Goal: Task Accomplishment & Management: Complete application form

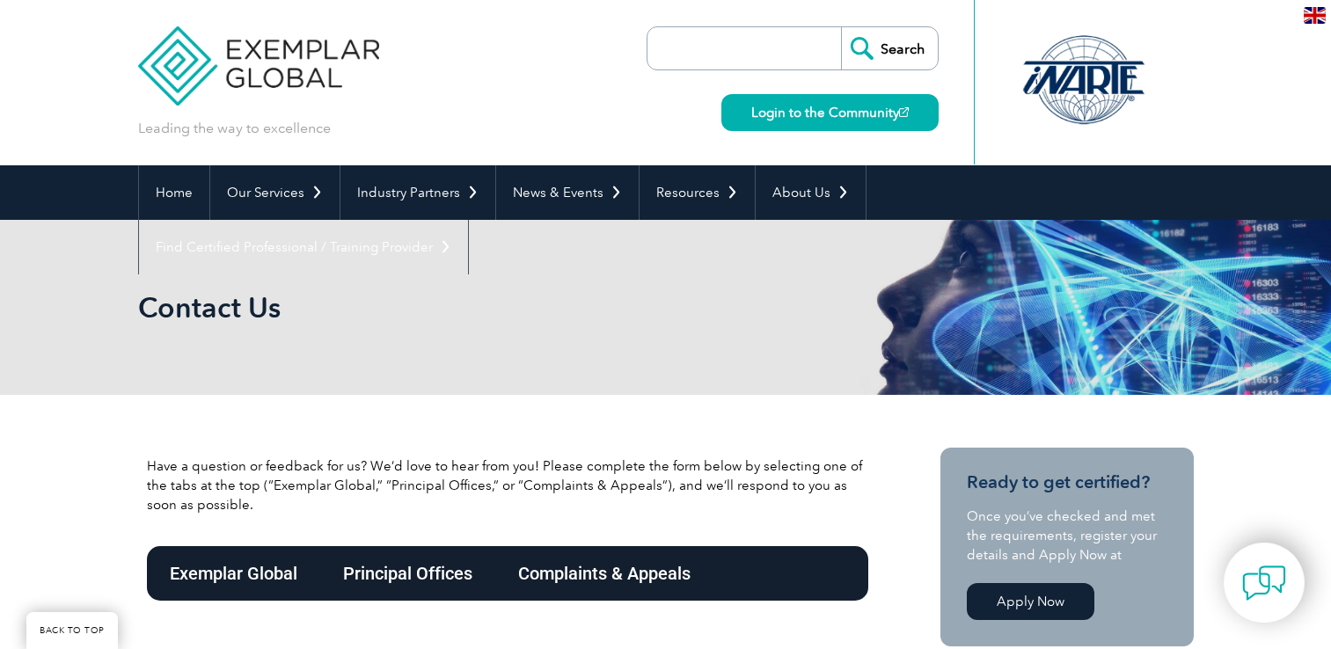
scroll to position [597, 0]
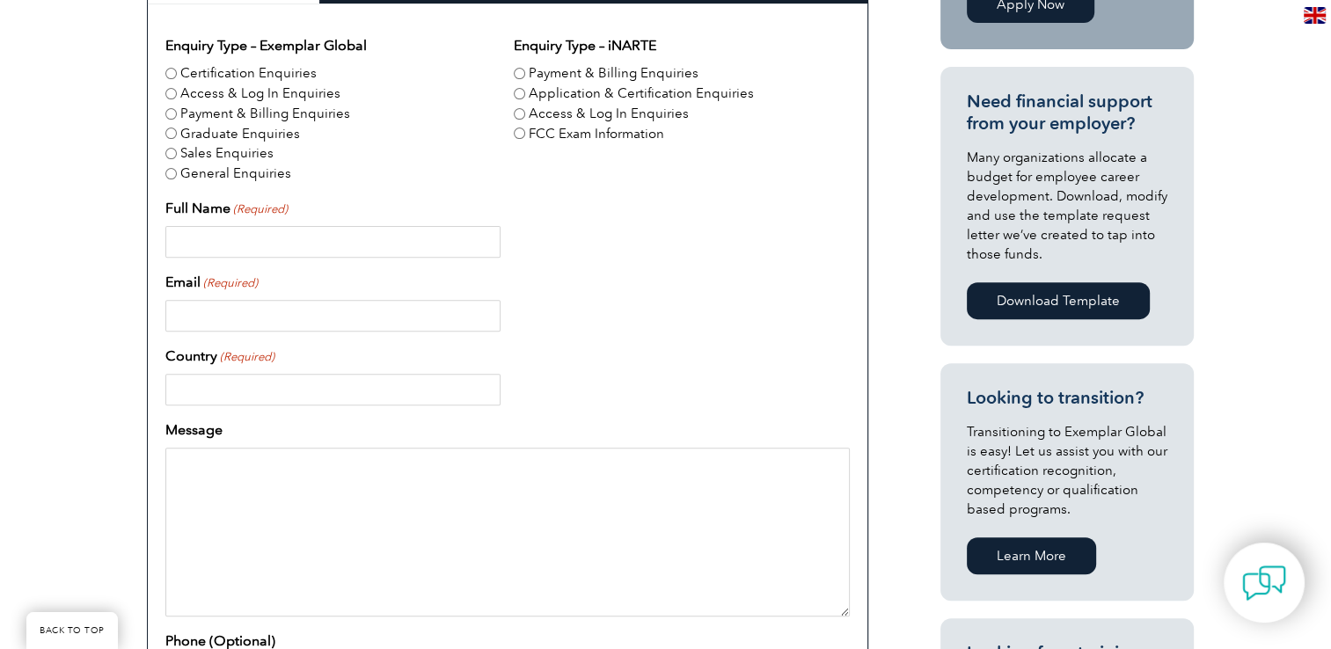
click at [219, 76] on label "Certification Enquiries" at bounding box center [248, 73] width 136 height 20
click at [177, 76] on input "Certification Enquiries" at bounding box center [170, 73] width 11 height 11
radio input "true"
click at [229, 319] on input "Email (Required)" at bounding box center [332, 316] width 335 height 32
paste input "singh.g.deepak@hotmail.com"
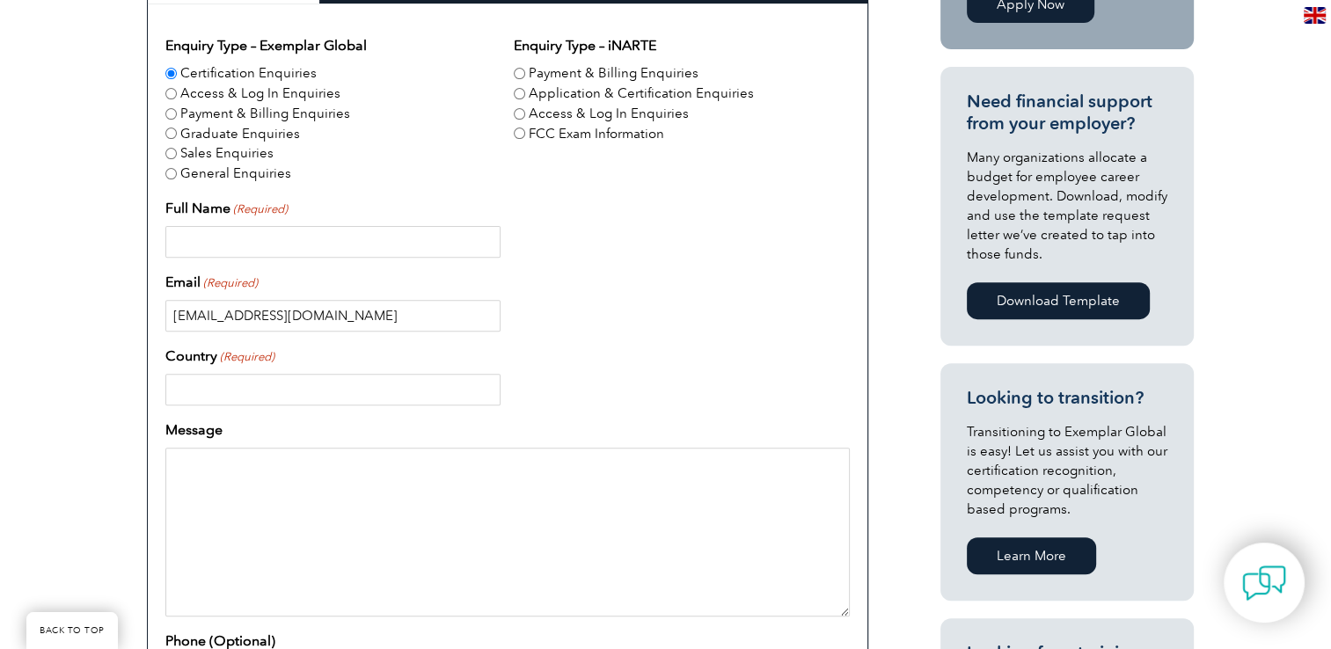
type input "singh.g.deepak@hotmail.com"
click at [282, 251] on input "Full Name (Required)" at bounding box center [332, 242] width 335 height 32
click at [306, 245] on input "Dee" at bounding box center [332, 242] width 335 height 32
click at [211, 237] on input "Dee" at bounding box center [332, 242] width 335 height 32
type input "Deepak Singh"
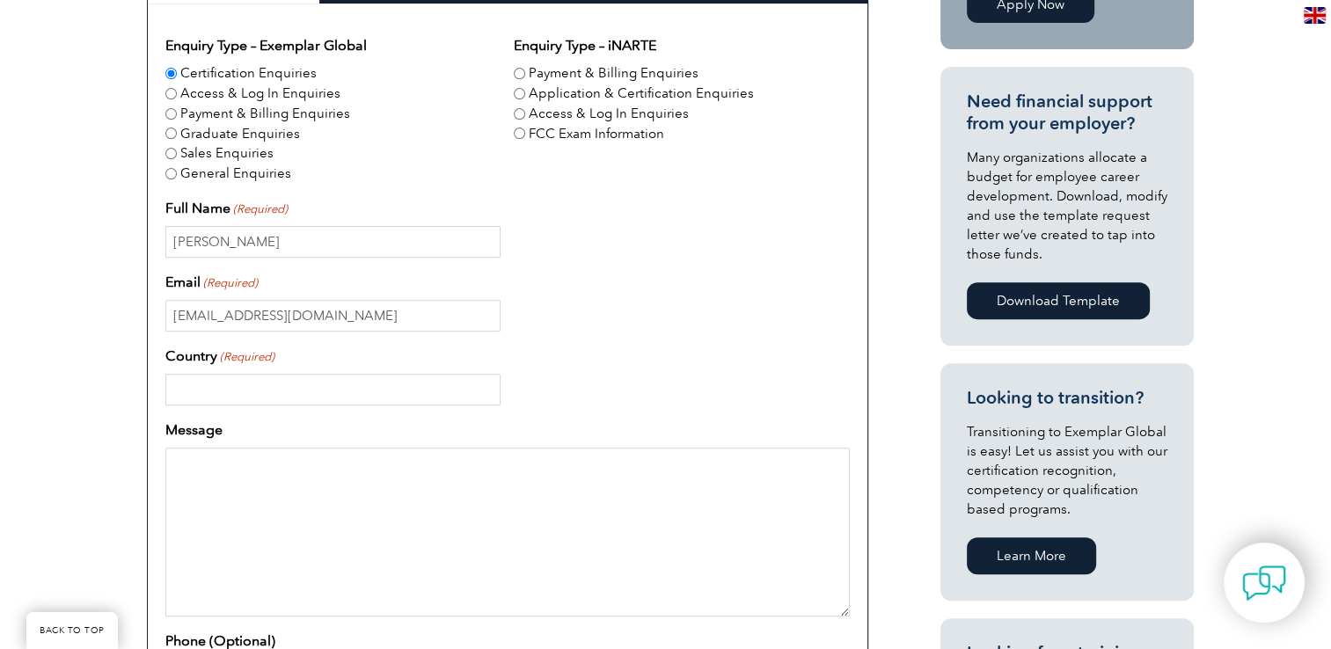
type input "India"
type input "09916697406"
click at [315, 468] on textarea "Message" at bounding box center [507, 532] width 685 height 169
click at [311, 502] on textarea "Message" at bounding box center [507, 532] width 685 height 169
paste textarea "I want to take up ISO 27001 Certfication both Implementer and Auditor. Need hel…"
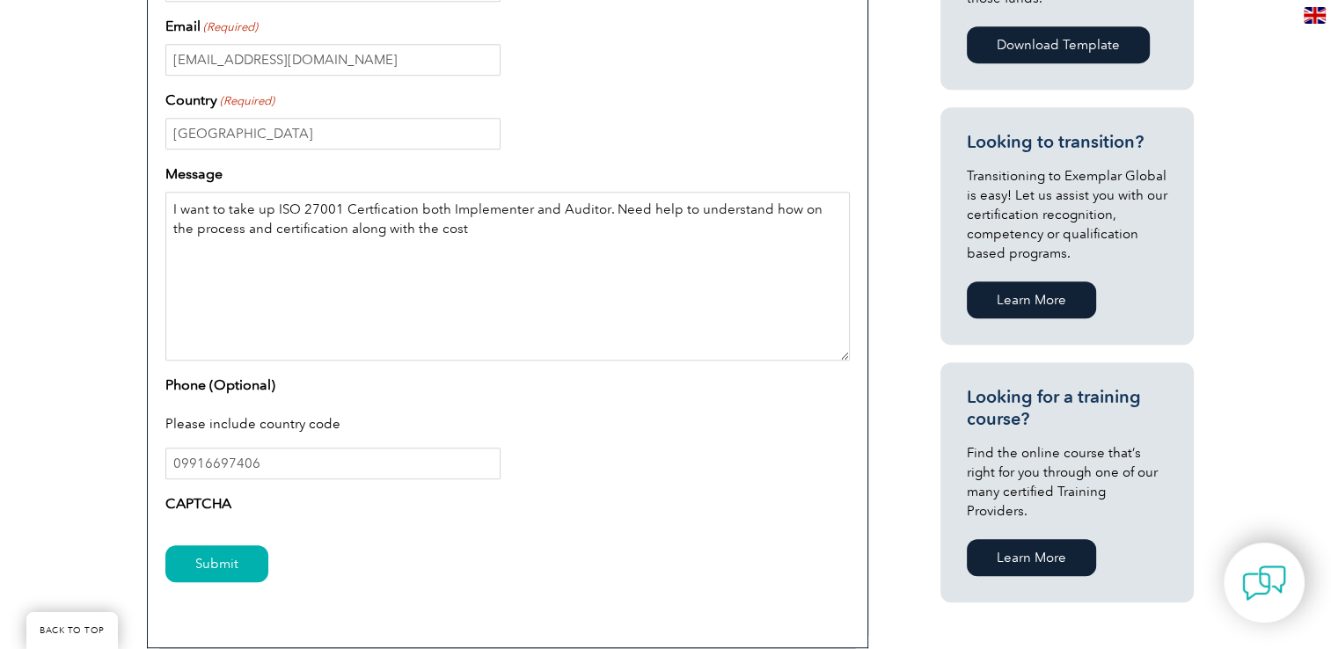
scroll to position [861, 0]
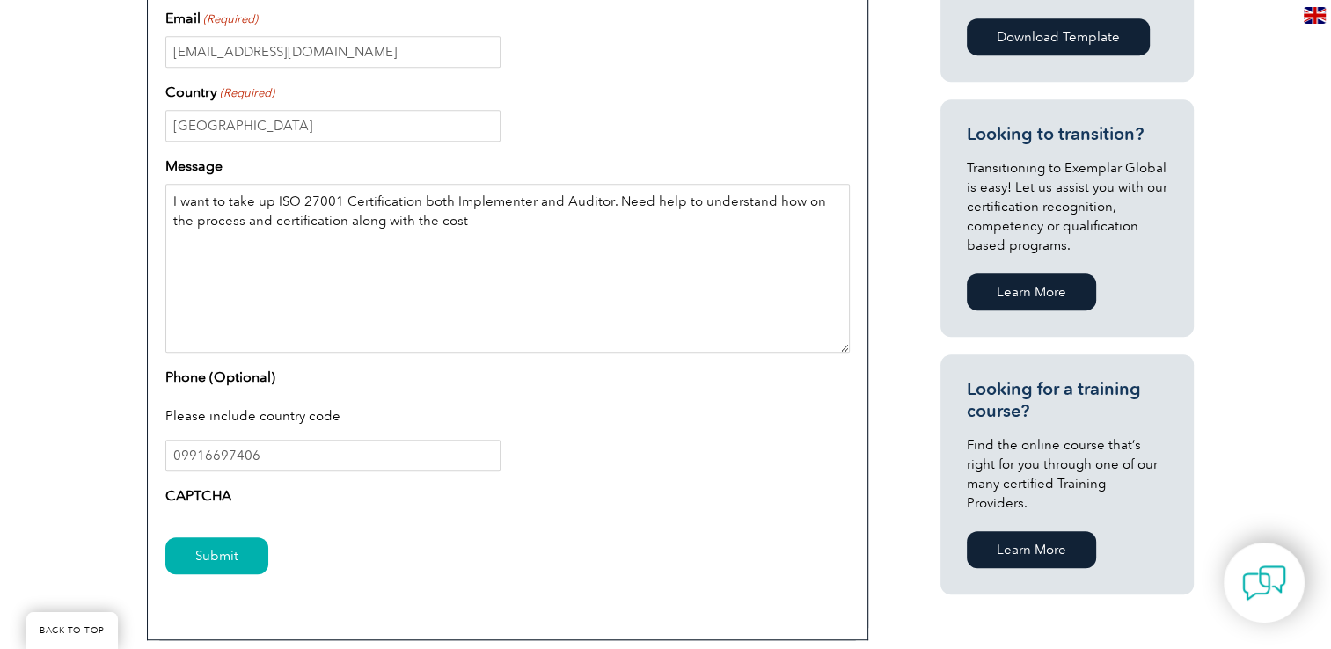
type textarea "I want to take up ISO 27001 Certification both Implementer and Auditor. Need he…"
drag, startPoint x: 184, startPoint y: 456, endPoint x: 187, endPoint y: 472, distance: 16.1
click at [184, 456] on input "09916697406" at bounding box center [332, 456] width 335 height 32
click at [213, 558] on input "Submit" at bounding box center [216, 556] width 103 height 37
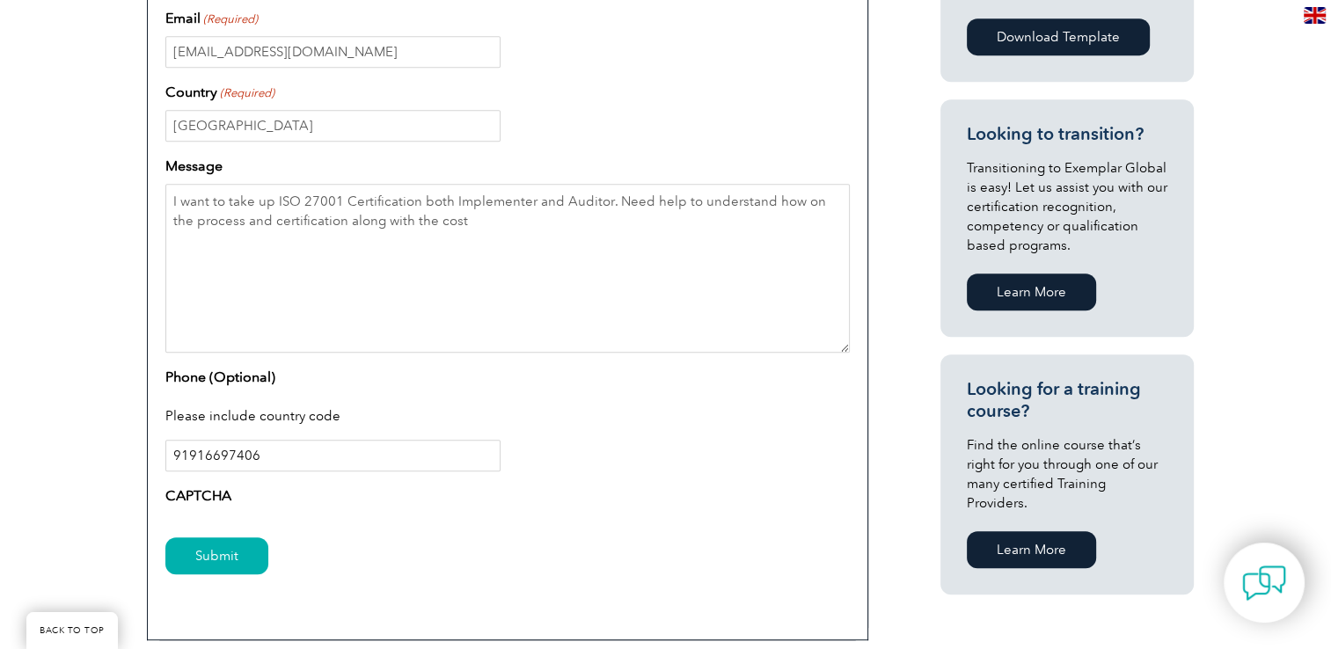
click at [173, 451] on input "91916697406" at bounding box center [332, 456] width 335 height 32
click at [201, 445] on input "+91916697406" at bounding box center [332, 456] width 335 height 32
type input "+919916697406"
click at [216, 558] on input "Submit" at bounding box center [216, 556] width 103 height 37
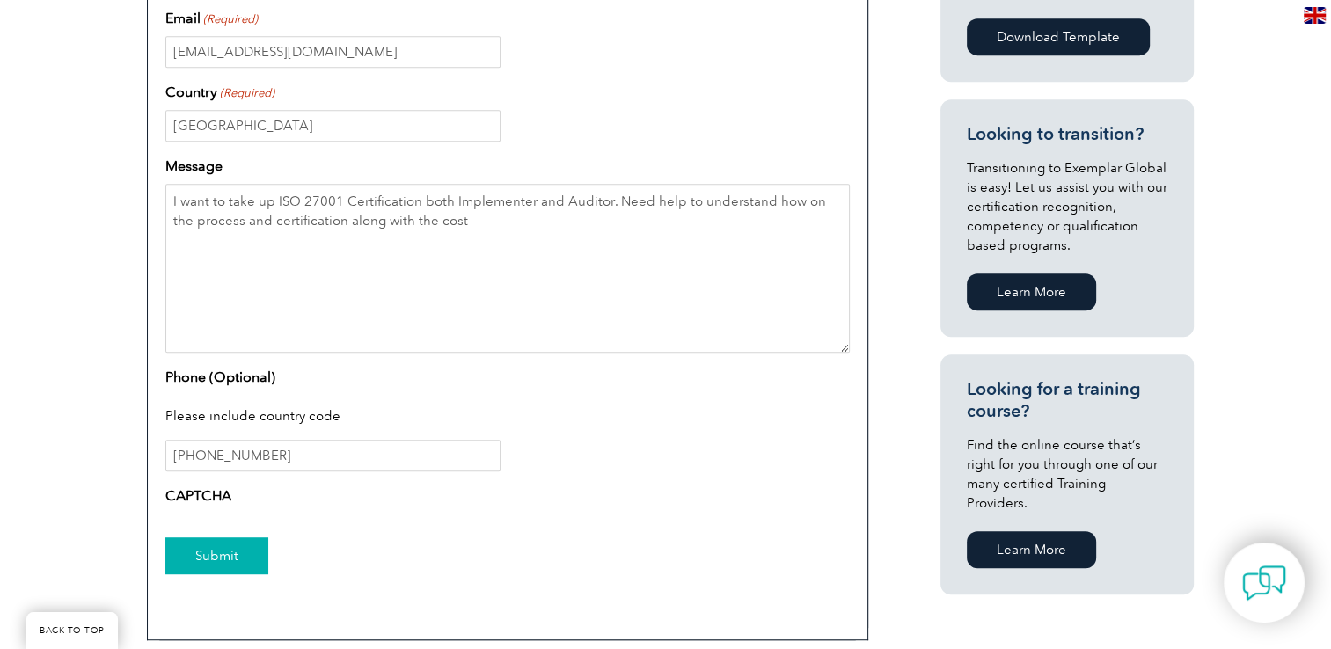
click at [216, 558] on input "Submit" at bounding box center [216, 556] width 103 height 37
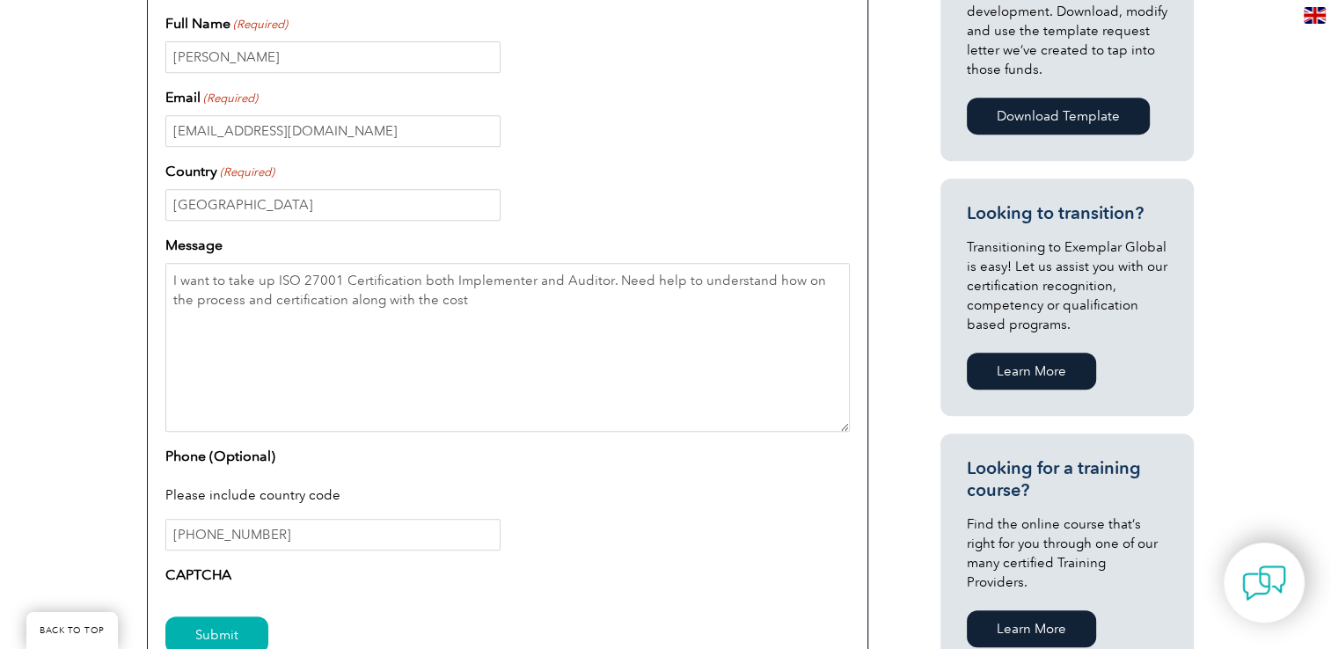
scroll to position [869, 0]
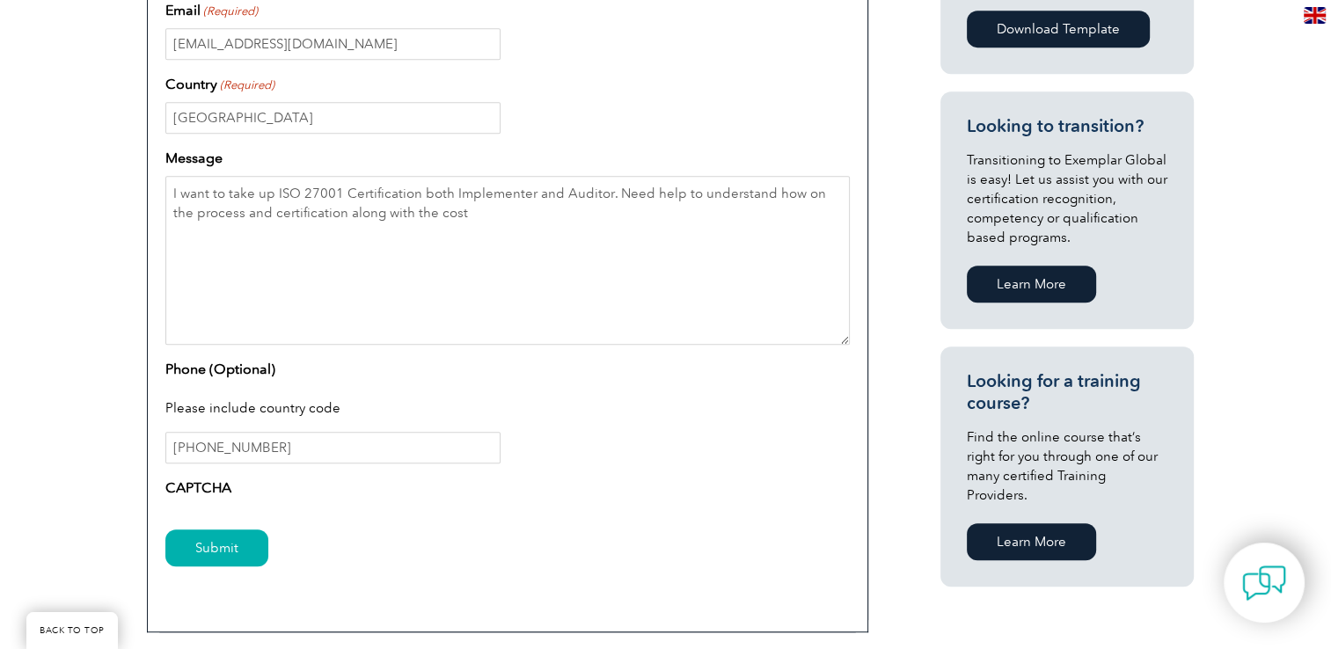
click at [209, 484] on label "CAPTCHA" at bounding box center [198, 488] width 66 height 21
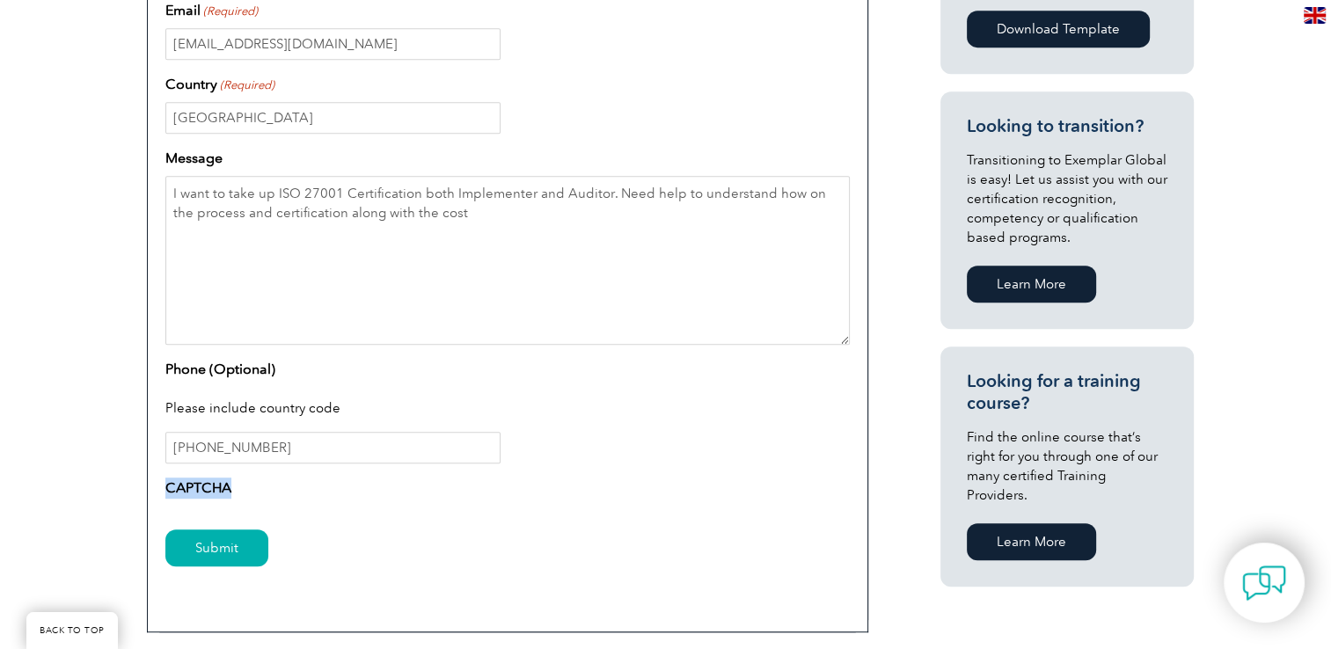
click at [209, 484] on label "CAPTCHA" at bounding box center [198, 488] width 66 height 21
drag, startPoint x: 209, startPoint y: 484, endPoint x: 230, endPoint y: 557, distance: 75.8
click at [230, 557] on input "Submit" at bounding box center [216, 548] width 103 height 37
click at [230, 547] on input "Submit" at bounding box center [216, 548] width 103 height 37
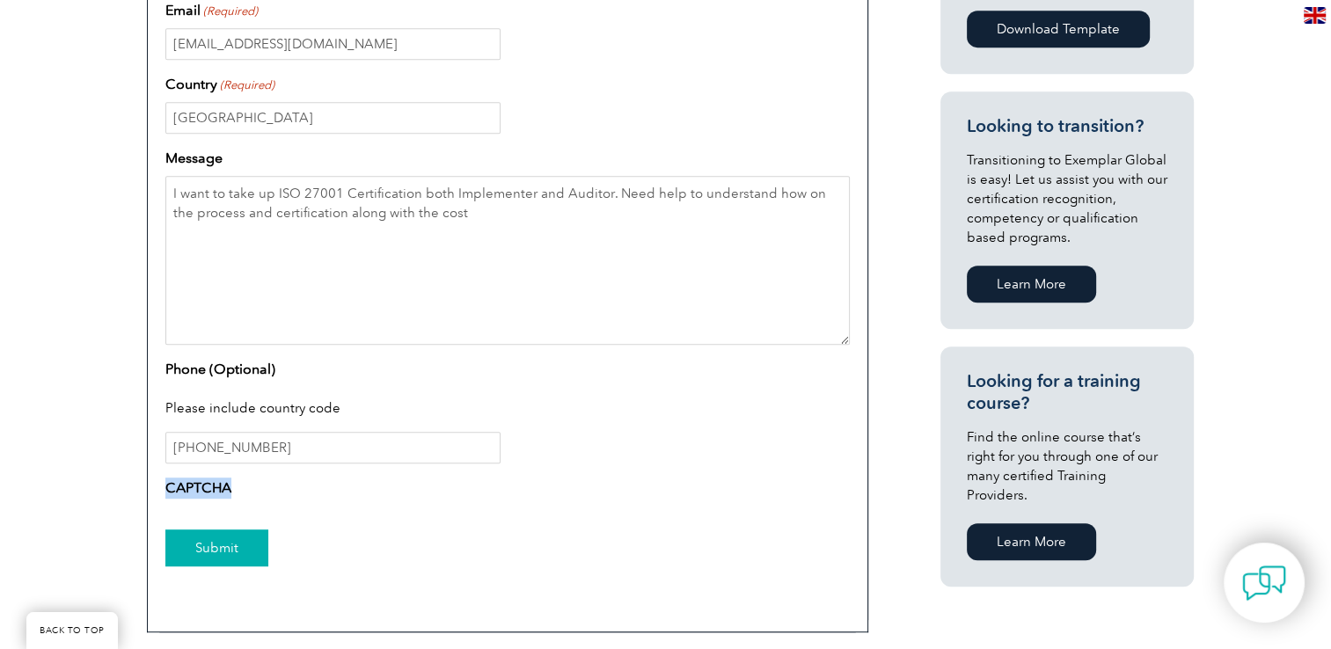
click at [230, 547] on input "Submit" at bounding box center [216, 548] width 103 height 37
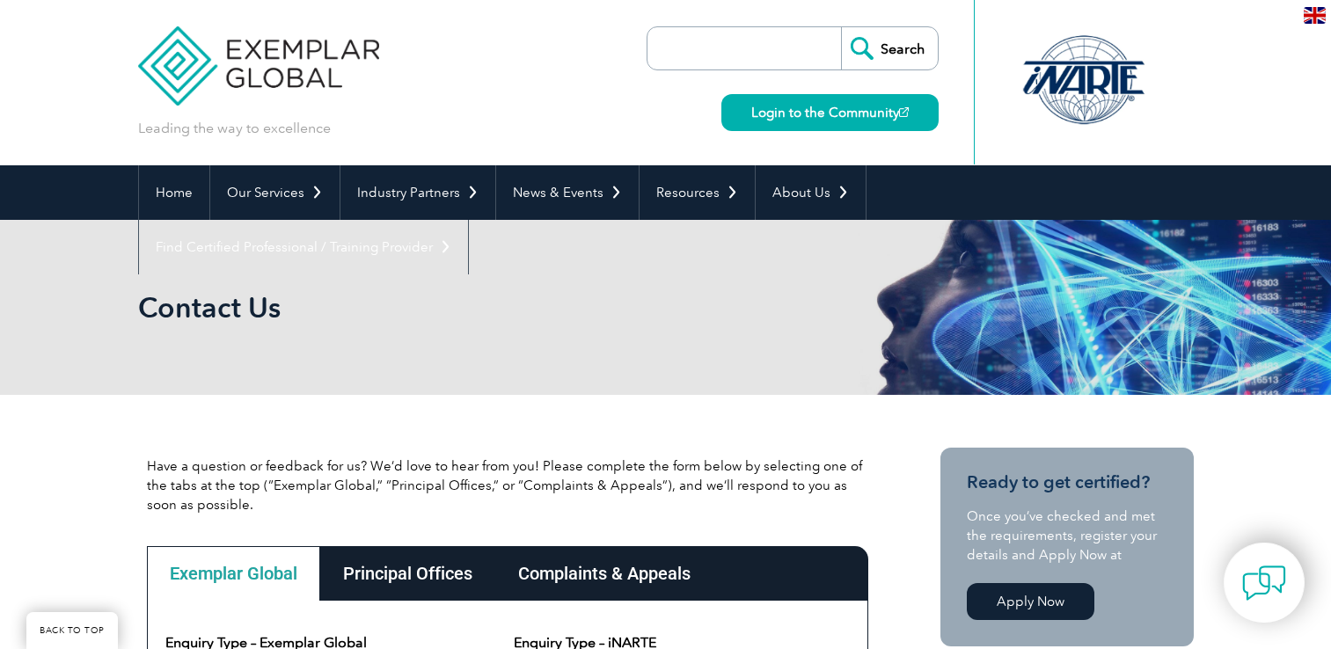
scroll to position [869, 0]
